Goal: Contribute content

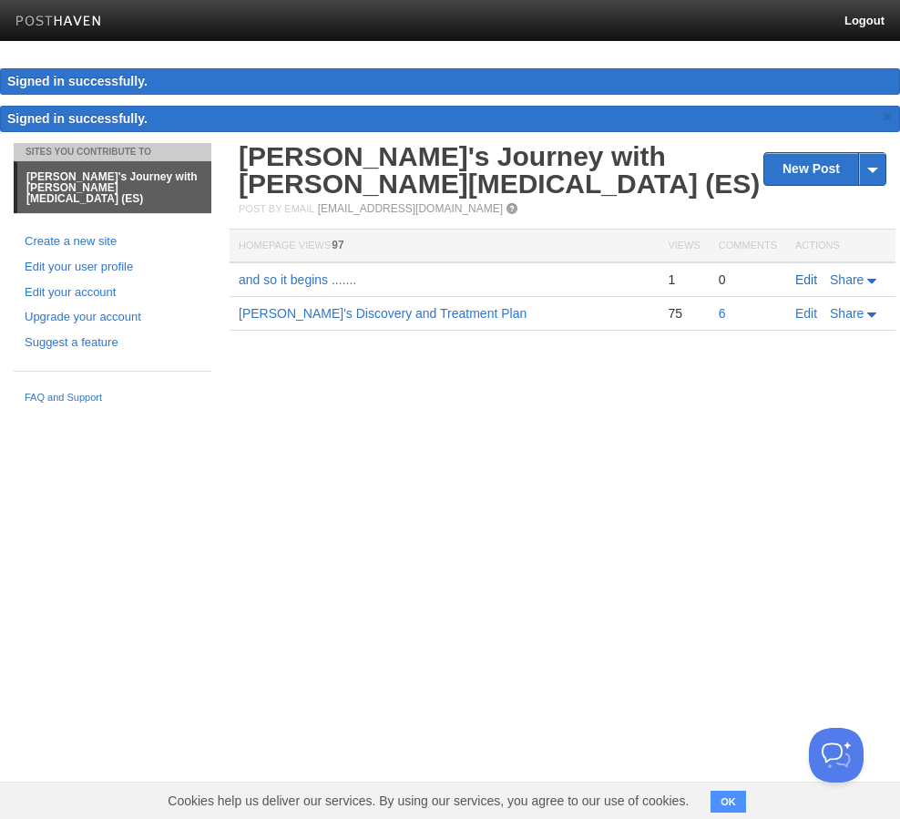
click at [809, 278] on link "Edit" at bounding box center [806, 279] width 22 height 15
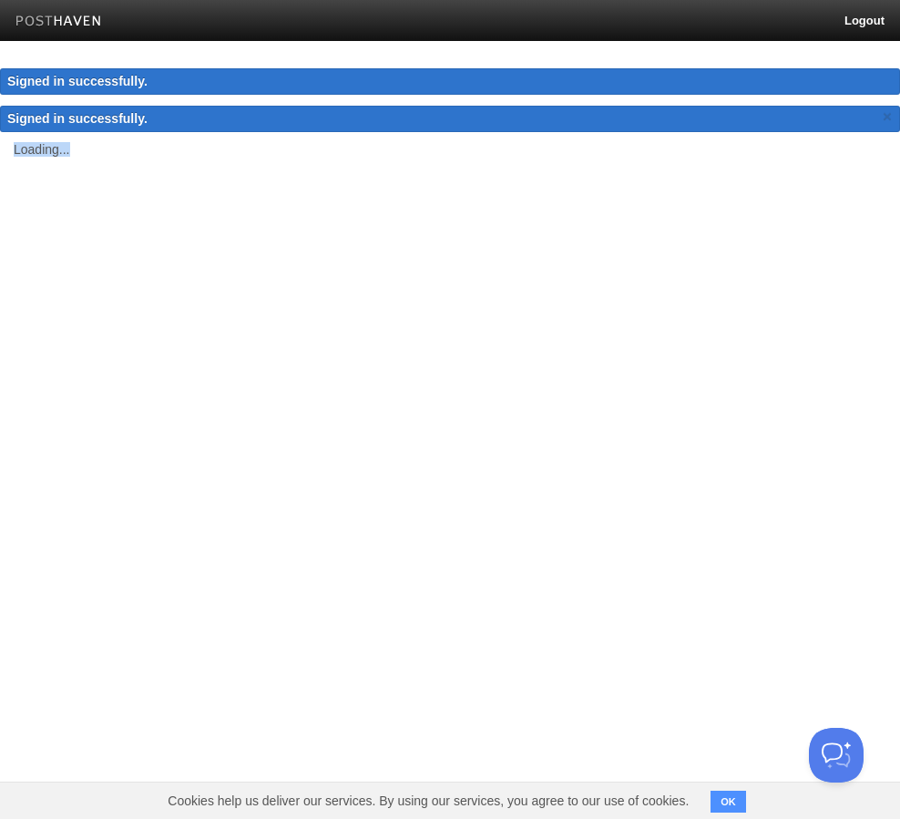
click at [809, 209] on html "Logout Signed in successfully. Signed in successfully. × Sites You Contribute T…" at bounding box center [450, 104] width 900 height 209
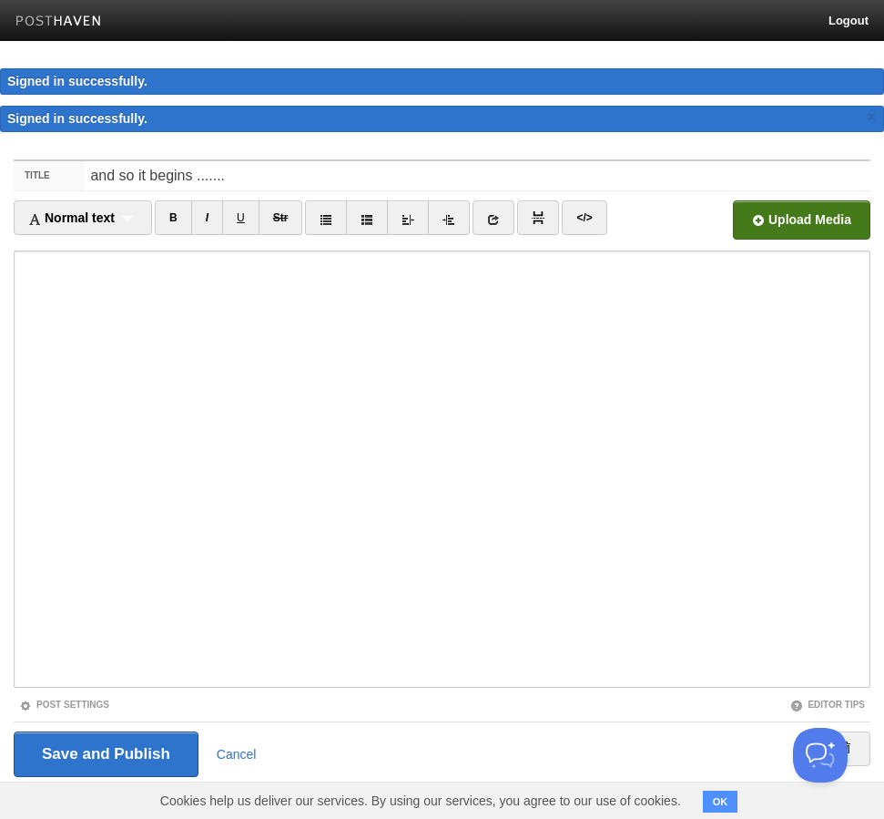
click at [795, 223] on input "file" at bounding box center [252, 225] width 1379 height 93
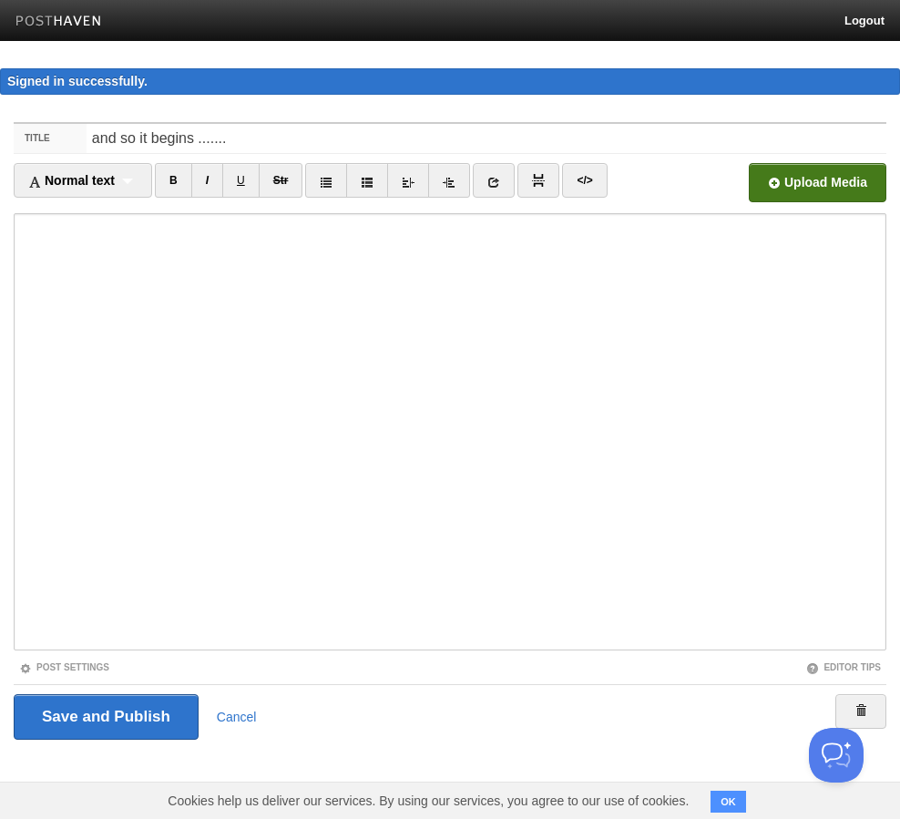
click at [846, 184] on input "file" at bounding box center [267, 187] width 1379 height 93
click at [782, 179] on input "file" at bounding box center [267, 187] width 1379 height 93
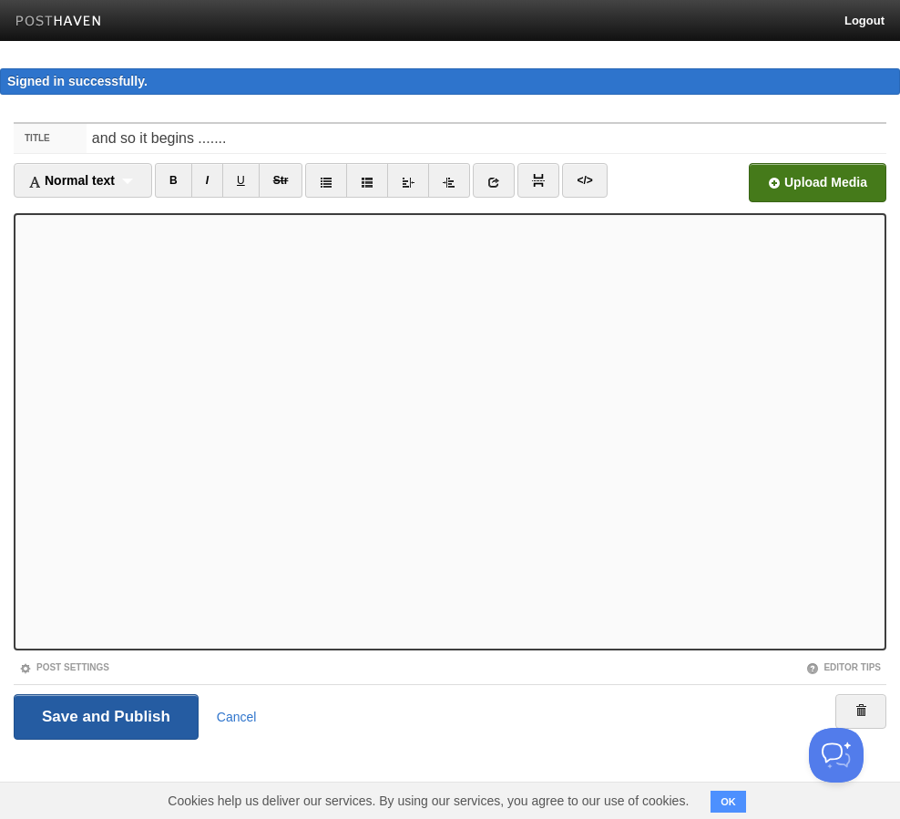
click at [112, 719] on input "Save and Publish" at bounding box center [106, 717] width 185 height 46
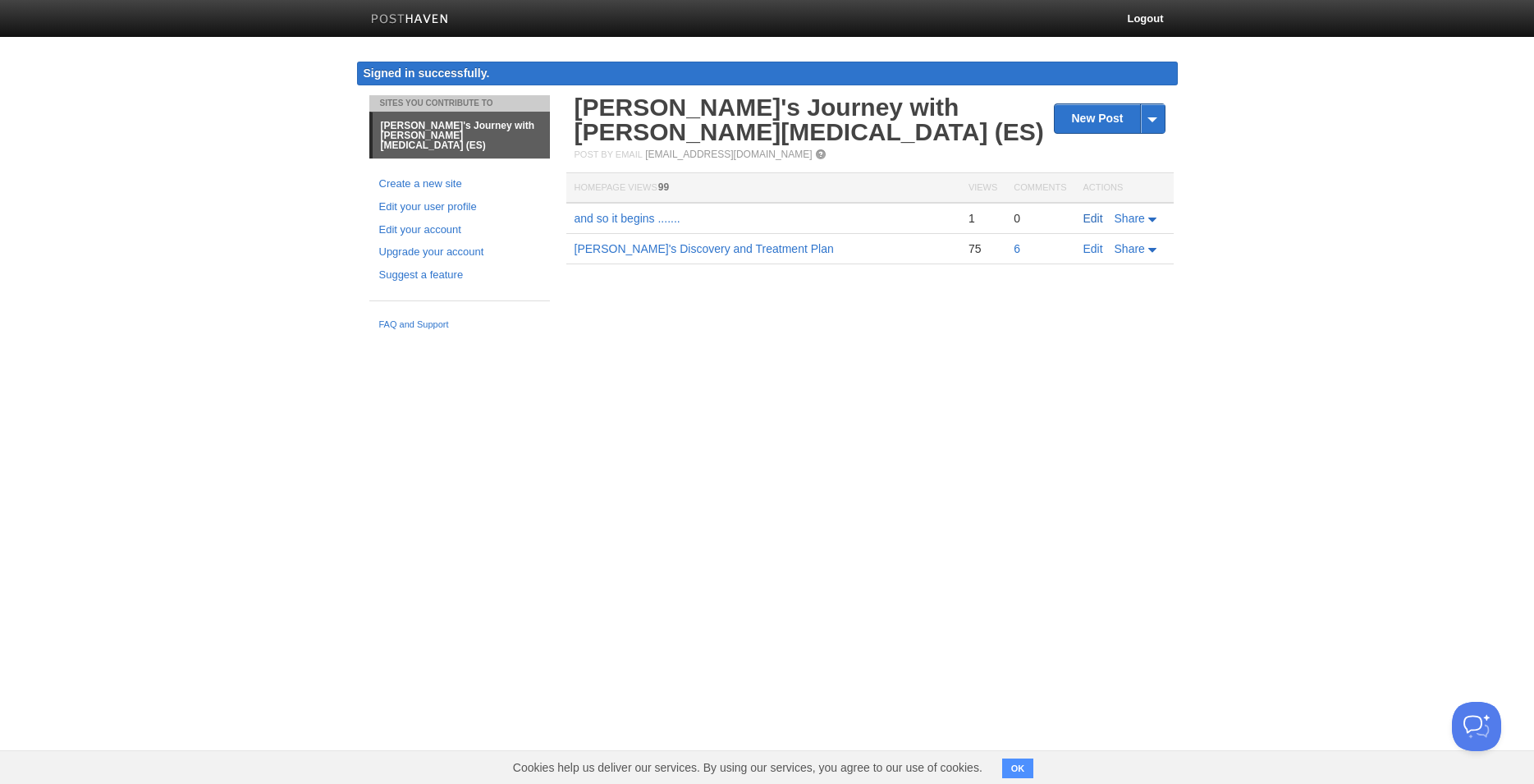
click at [810, 216] on link "Edit" at bounding box center [1093, 218] width 20 height 14
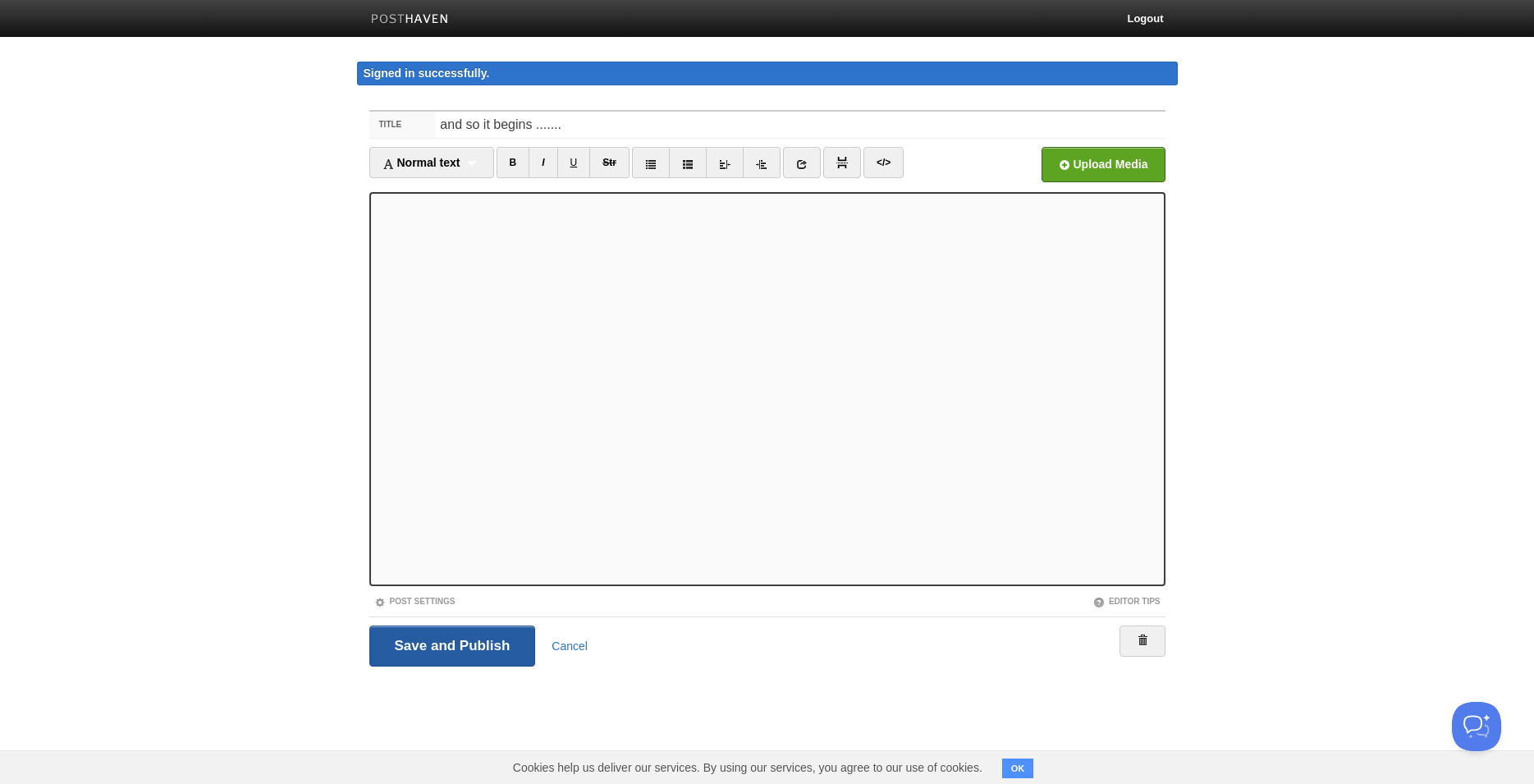
click at [511, 643] on input "Save and Publish" at bounding box center [452, 646] width 167 height 41
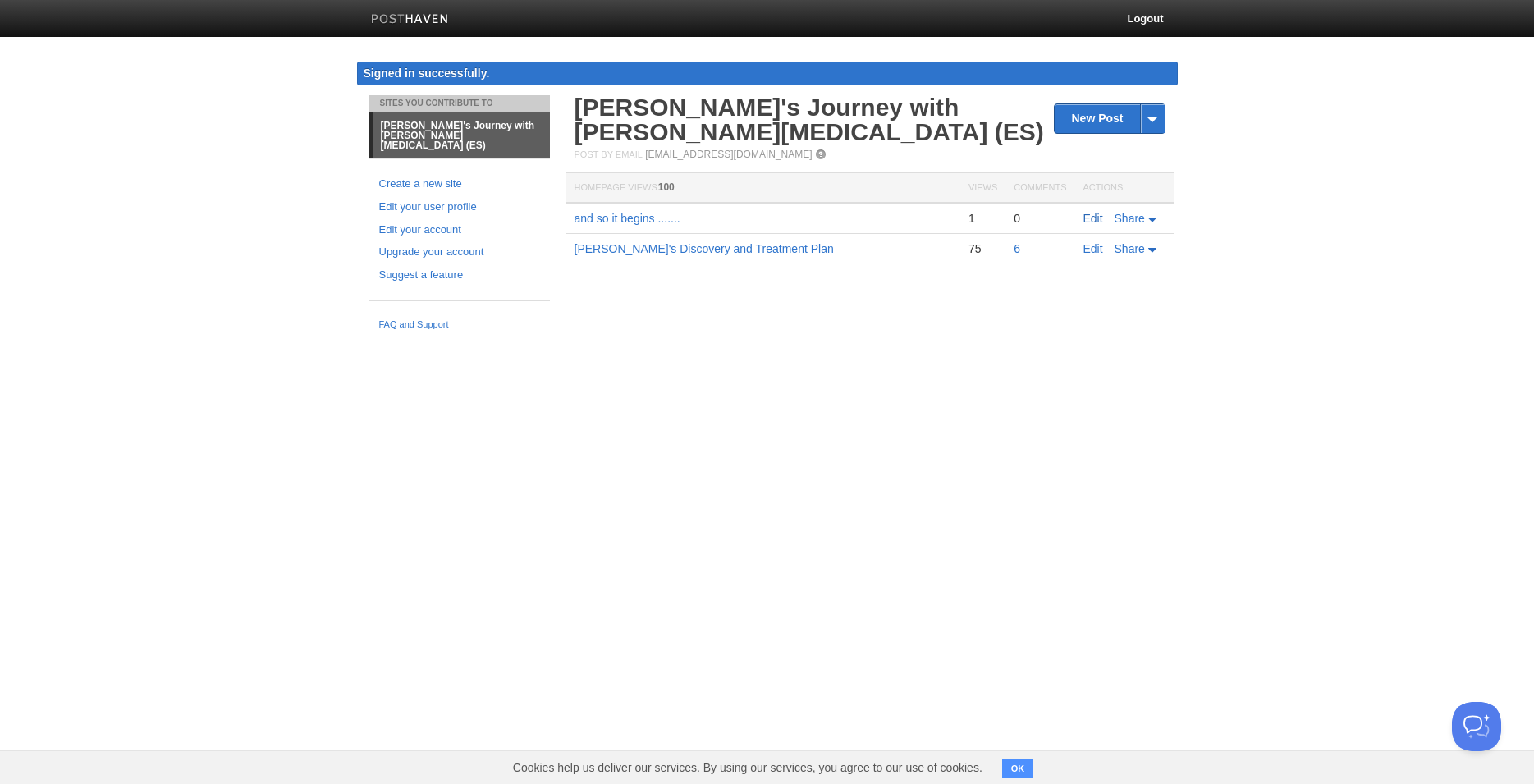
click at [810, 215] on link "Edit" at bounding box center [1093, 218] width 20 height 14
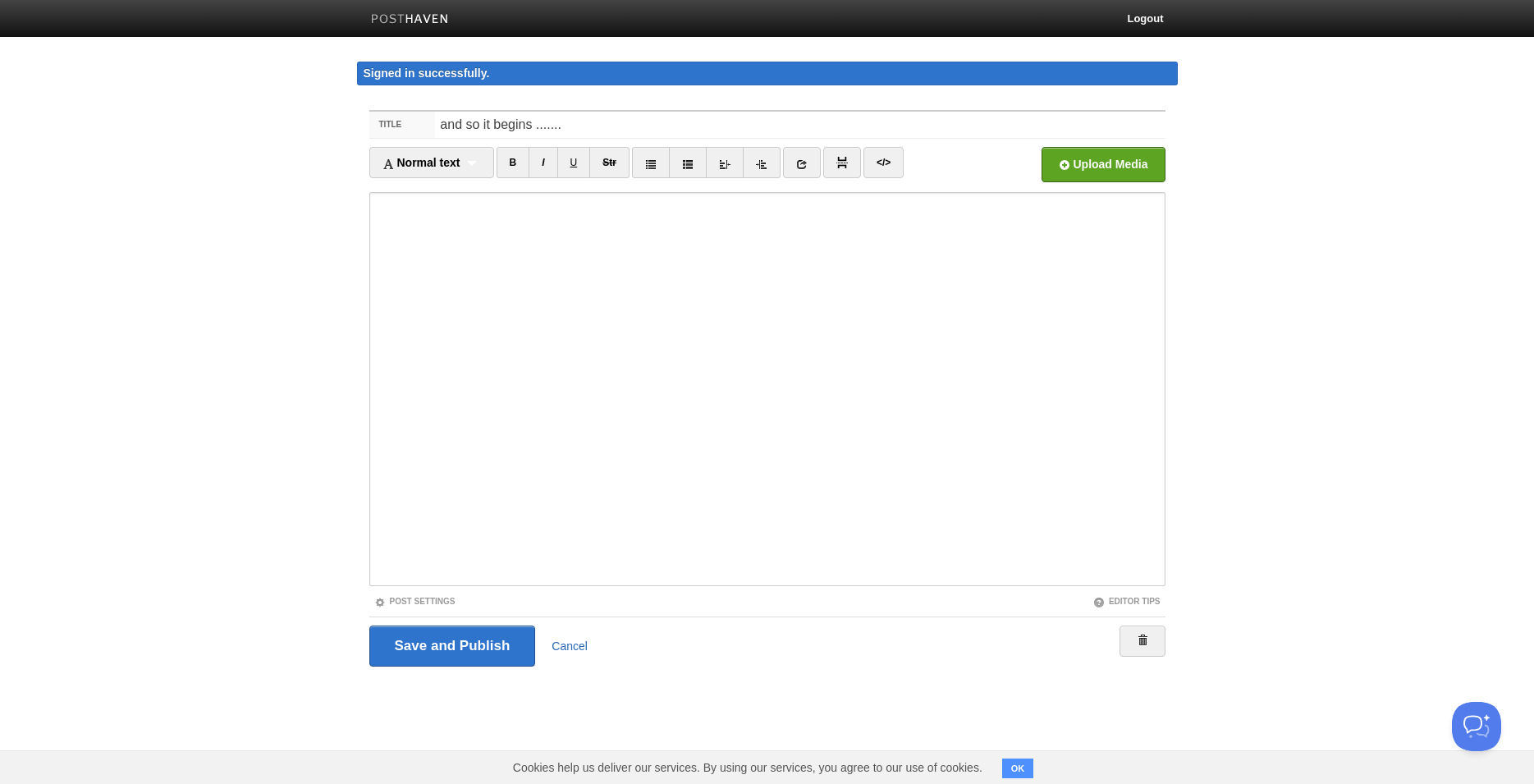
click at [576, 644] on link "Cancel" at bounding box center [570, 646] width 36 height 14
